Goal: Task Accomplishment & Management: Manage account settings

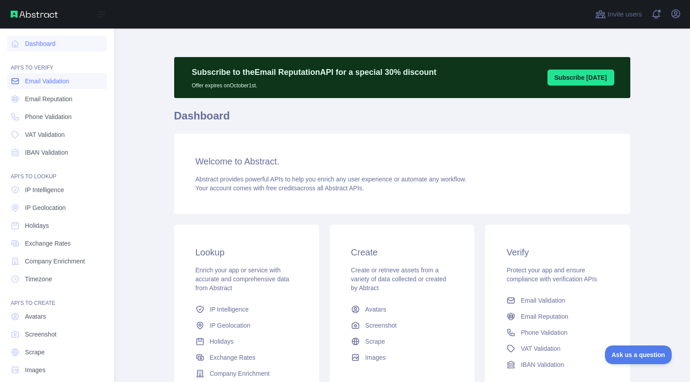
scroll to position [10, 0]
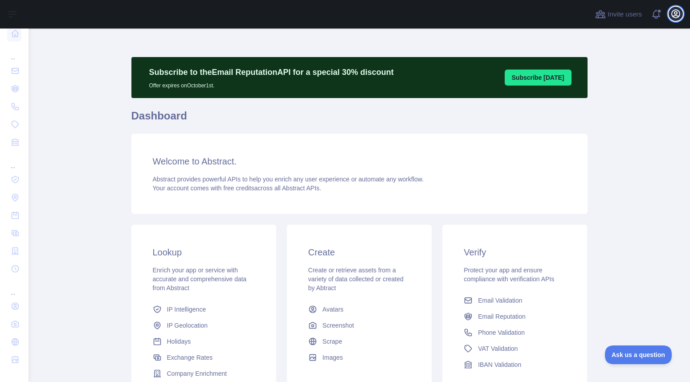
click at [674, 14] on icon "button" at bounding box center [676, 13] width 11 height 11
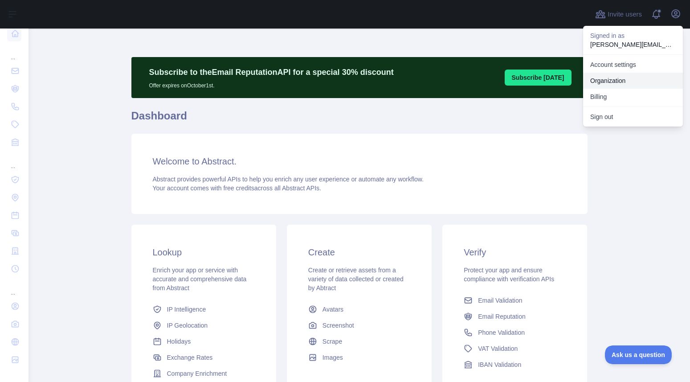
click at [609, 79] on link "Organization" at bounding box center [633, 81] width 100 height 16
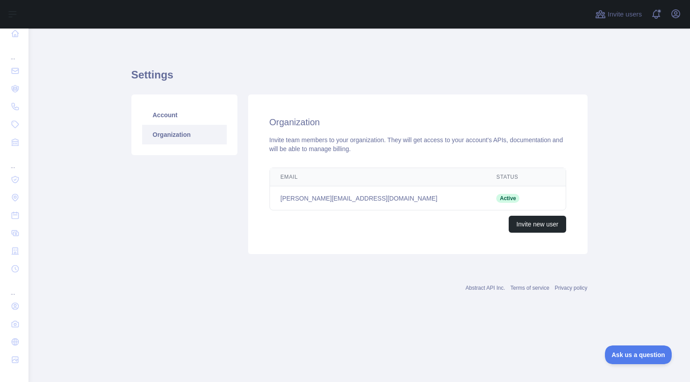
click at [327, 200] on td "[PERSON_NAME][EMAIL_ADDRESS][DOMAIN_NAME]" at bounding box center [378, 198] width 216 height 24
click at [312, 146] on div "Invite team members to your organization. They will get access to your account'…" at bounding box center [418, 144] width 297 height 18
click at [387, 224] on div "Invite new user" at bounding box center [418, 224] width 297 height 17
click at [386, 132] on div "Organization Invite team members to your organization. They will get access to …" at bounding box center [418, 174] width 340 height 160
click at [674, 16] on icon "button" at bounding box center [676, 13] width 11 height 11
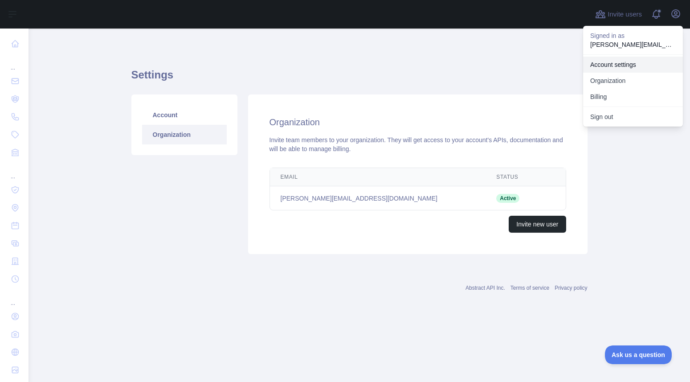
click at [628, 62] on link "Account settings" at bounding box center [633, 65] width 100 height 16
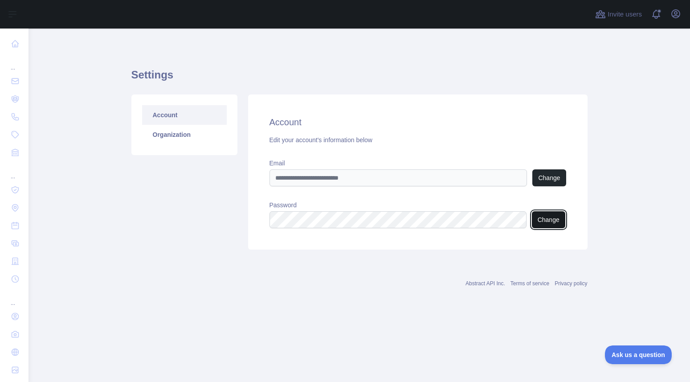
click at [552, 224] on button "Change" at bounding box center [548, 219] width 33 height 17
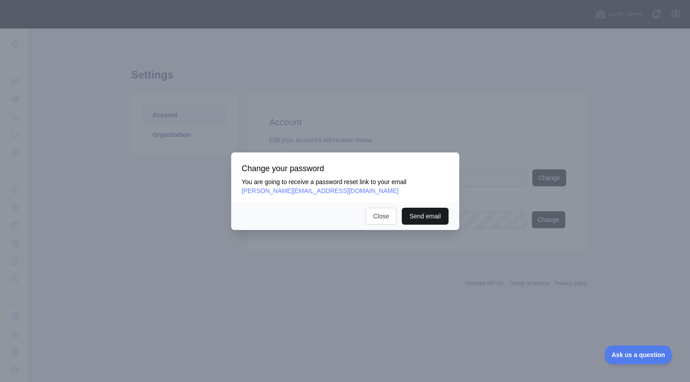
click at [419, 218] on button "Send email" at bounding box center [425, 216] width 46 height 17
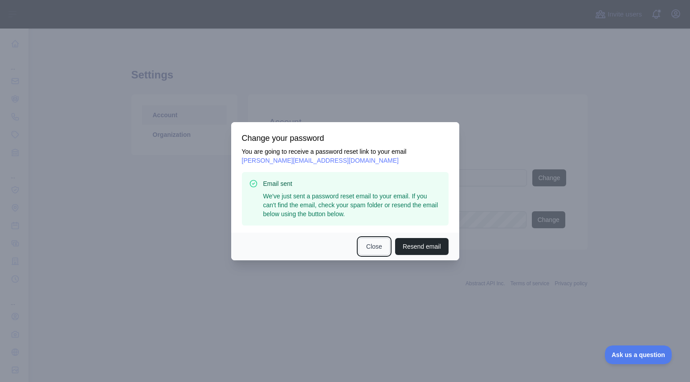
click at [368, 247] on button "Close" at bounding box center [374, 246] width 31 height 17
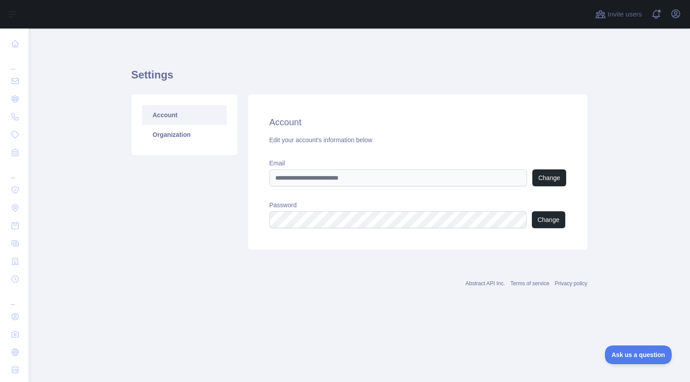
click at [128, 239] on div "Account Organization" at bounding box center [184, 171] width 117 height 155
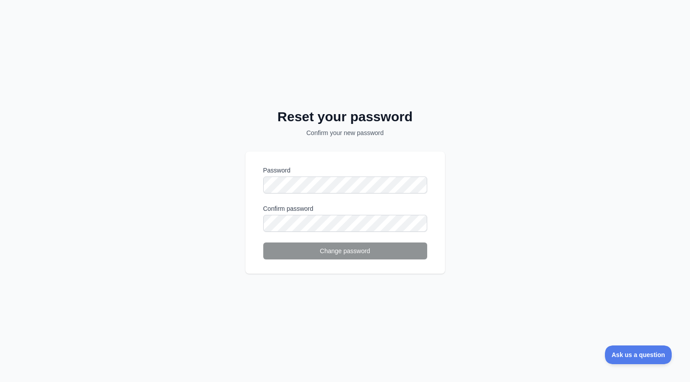
click at [321, 173] on label "Password" at bounding box center [345, 170] width 164 height 9
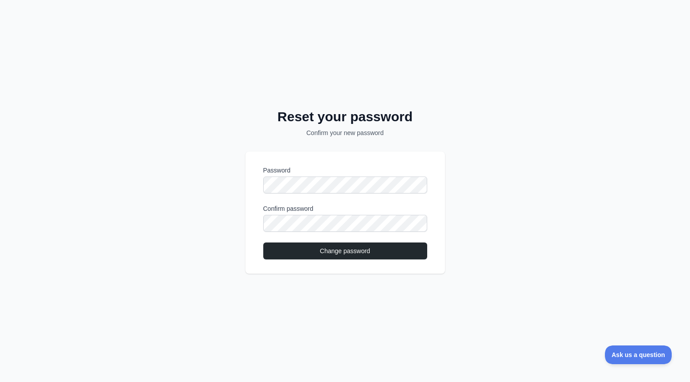
click at [359, 206] on label "Confirm password" at bounding box center [345, 208] width 164 height 9
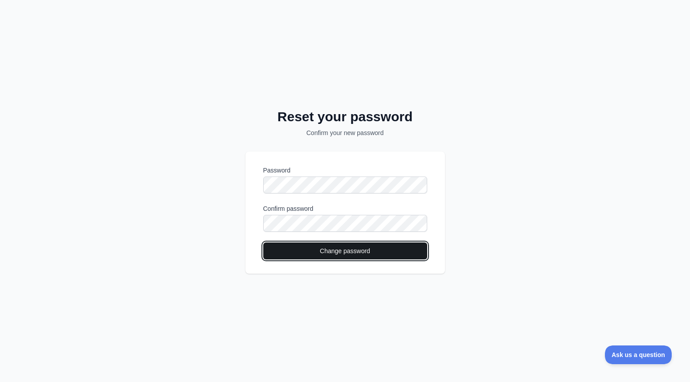
click at [360, 250] on button "Change password" at bounding box center [345, 250] width 164 height 17
